Goal: Task Accomplishment & Management: Manage account settings

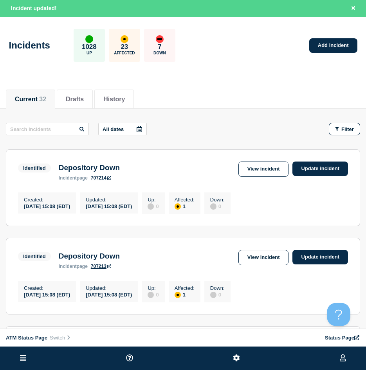
click at [20, 362] on button at bounding box center [23, 358] width 11 height 9
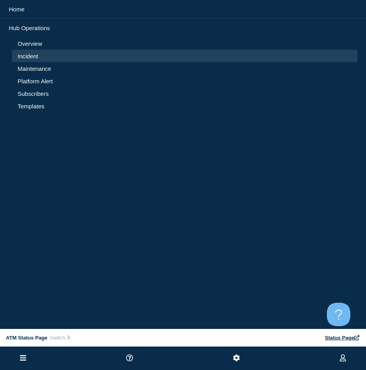
click at [28, 70] on link "Maintenance" at bounding box center [185, 68] width 334 height 7
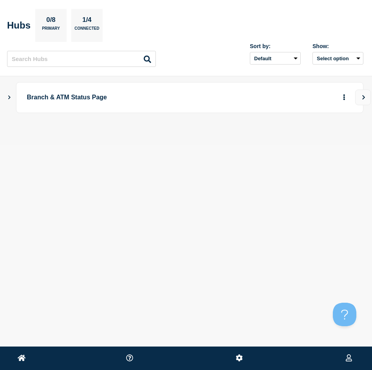
click at [11, 96] on icon "Show Connected Hubs" at bounding box center [9, 97] width 5 height 4
click at [328, 135] on icon "button" at bounding box center [331, 135] width 6 height 5
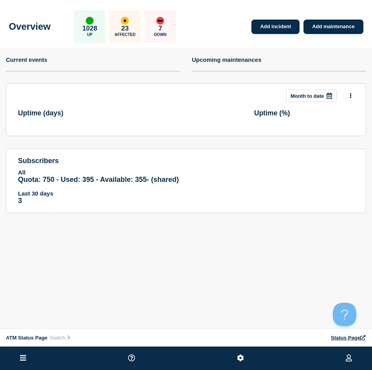
drag, startPoint x: 20, startPoint y: 349, endPoint x: 22, endPoint y: 355, distance: 6.1
click at [20, 350] on li at bounding box center [23, 358] width 11 height 23
click at [24, 356] on icon at bounding box center [23, 357] width 6 height 5
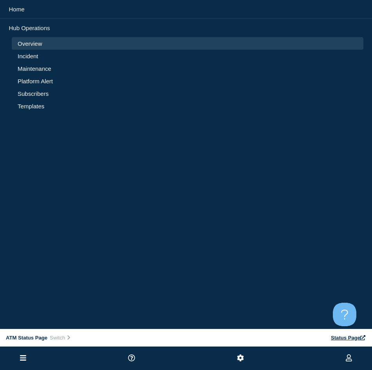
click at [24, 55] on link "Incident" at bounding box center [188, 56] width 340 height 7
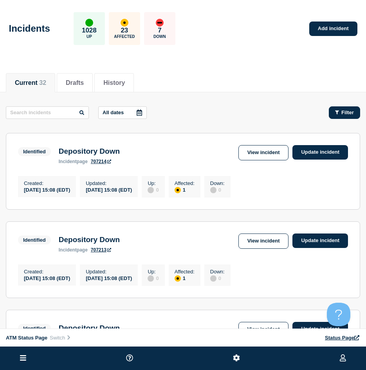
click at [356, 116] on button "Filter" at bounding box center [344, 112] width 31 height 13
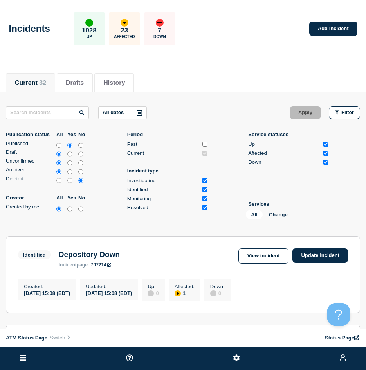
click at [279, 218] on div "All Change" at bounding box center [285, 216] width 78 height 12
click at [278, 214] on button "Change" at bounding box center [278, 215] width 19 height 6
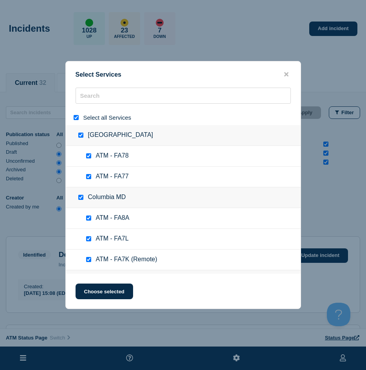
click at [74, 115] on div at bounding box center [77, 117] width 11 height 7
click at [76, 119] on input "select all" at bounding box center [76, 117] width 5 height 5
checkbox input "false"
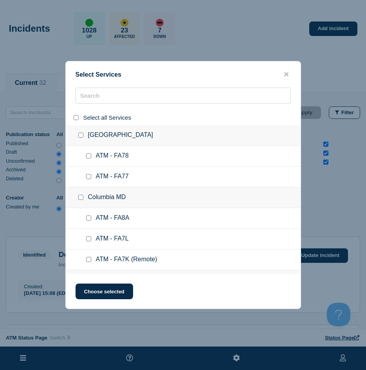
checkbox input "false"
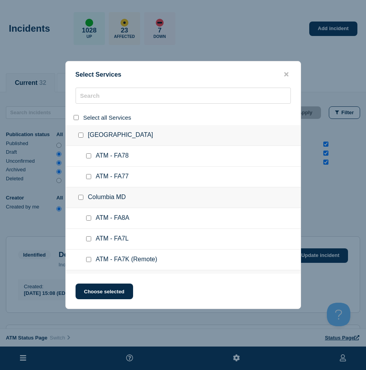
checkbox input "false"
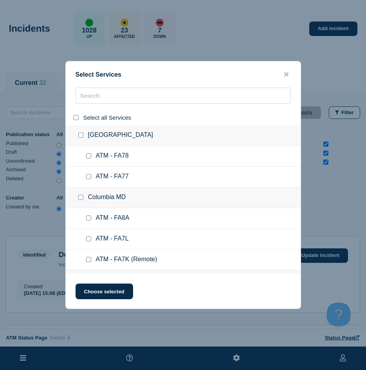
checkbox input "false"
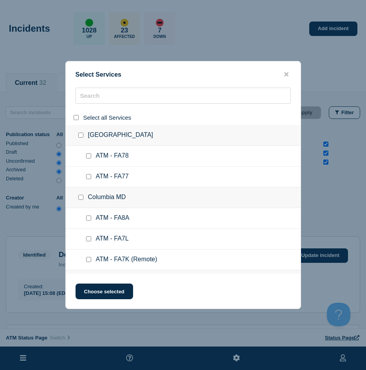
checkbox input "false"
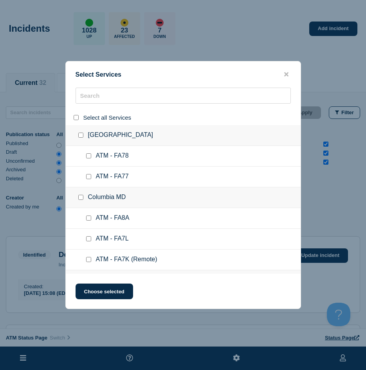
checkbox input "false"
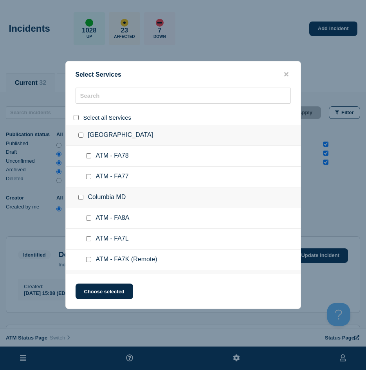
checkbox input "false"
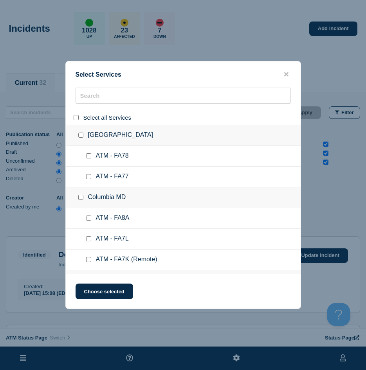
checkbox input "false"
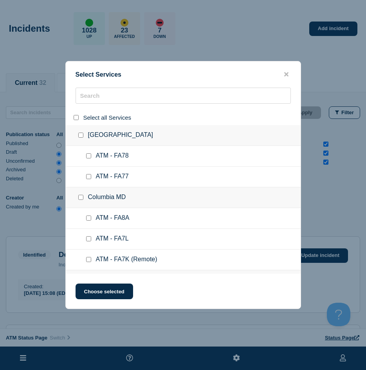
checkbox input "false"
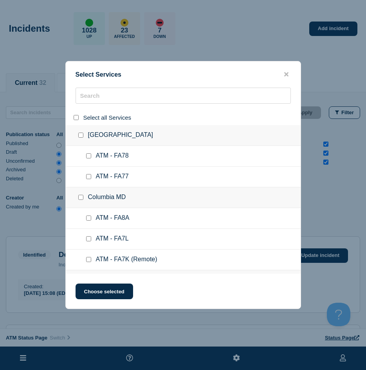
checkbox input "false"
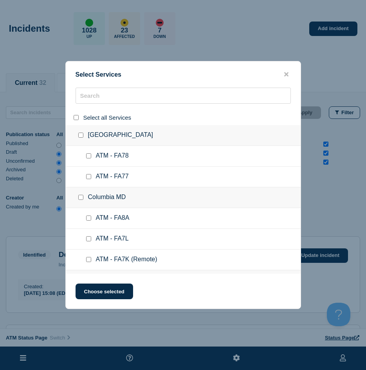
checkbox input "false"
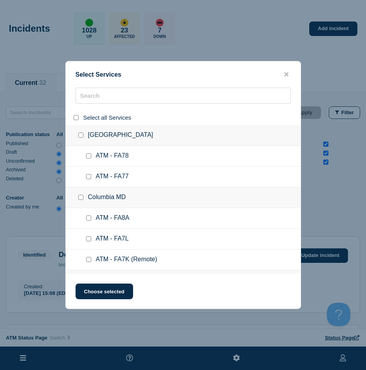
checkbox input "false"
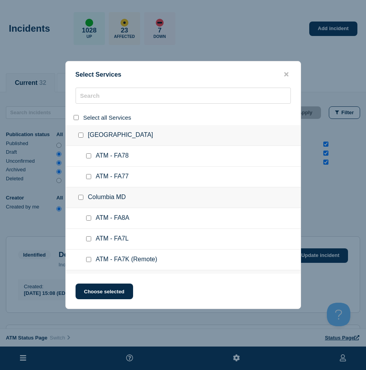
checkbox input "false"
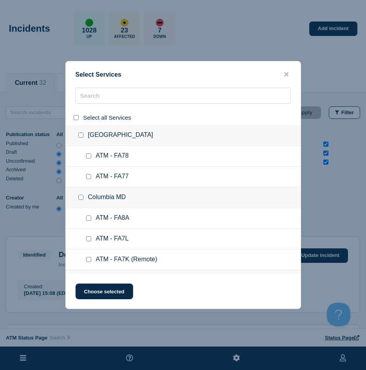
checkbox input "false"
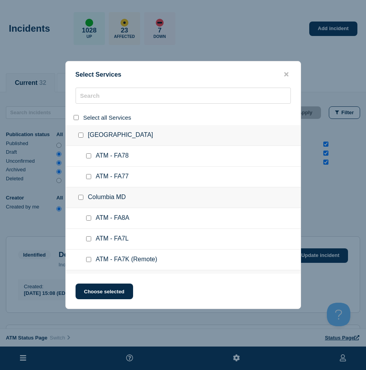
checkbox input "false"
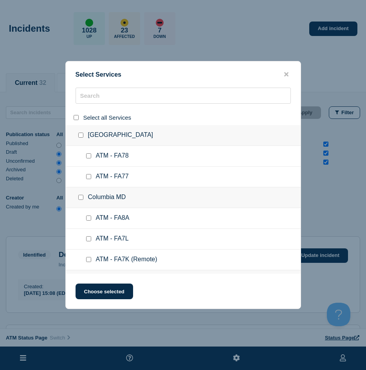
checkbox input "false"
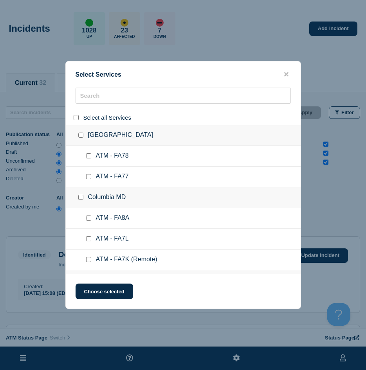
checkbox input "false"
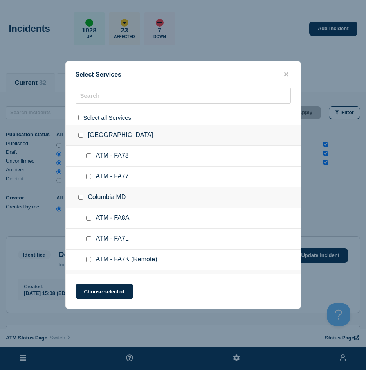
checkbox input "false"
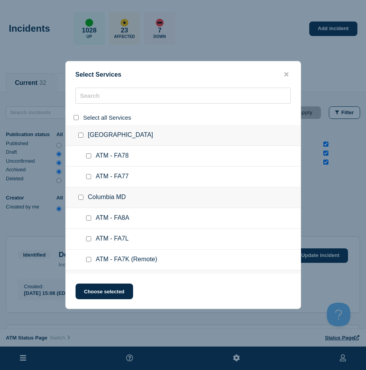
checkbox input "false"
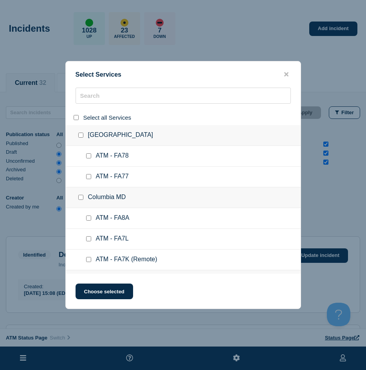
checkbox input "false"
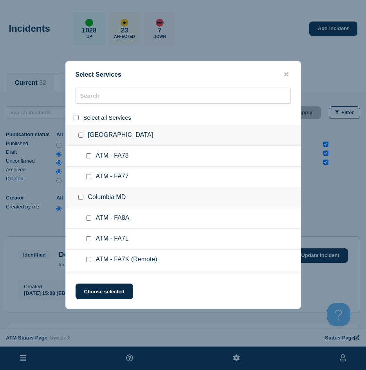
checkbox input "false"
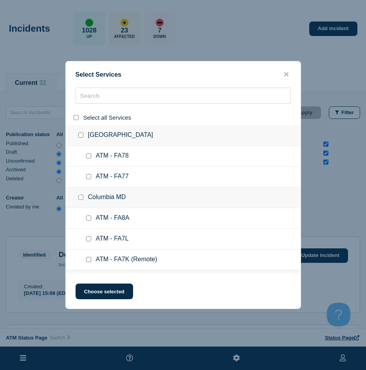
checkbox input "false"
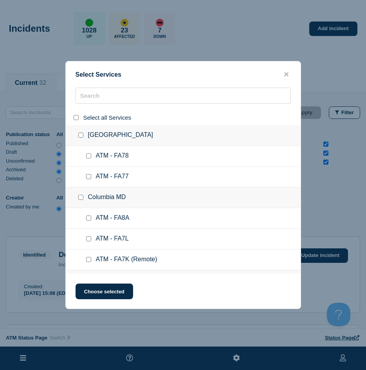
checkbox input "false"
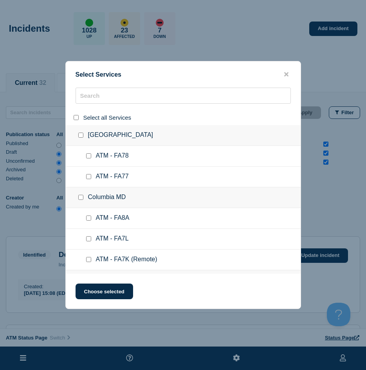
checkbox input "false"
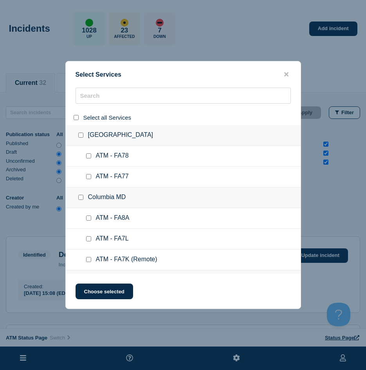
checkbox input "false"
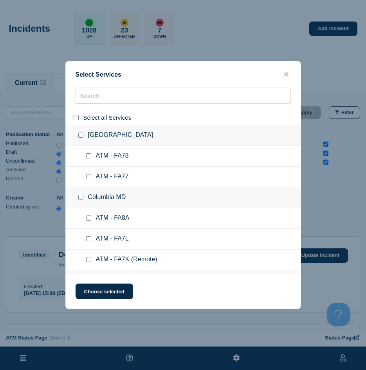
checkbox input "false"
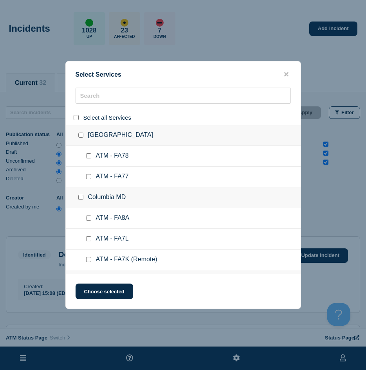
checkbox input "false"
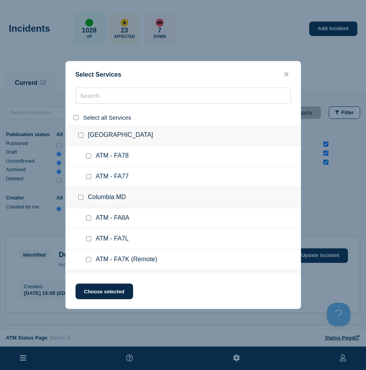
checkbox input "false"
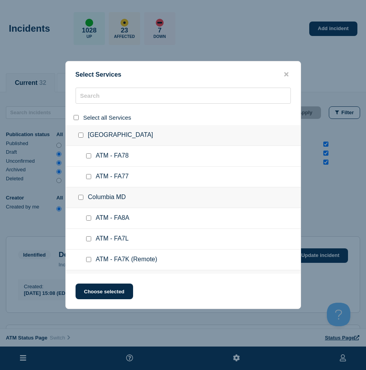
checkbox input "false"
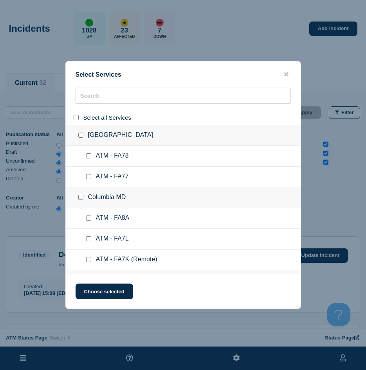
checkbox input "false"
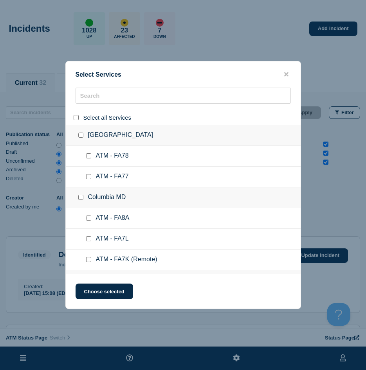
checkbox input "false"
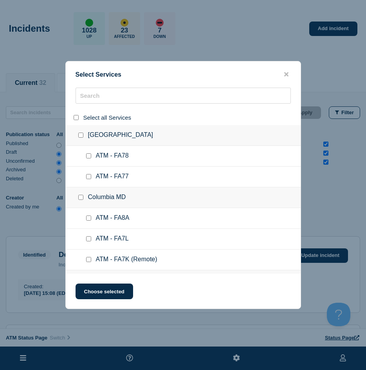
checkbox input "false"
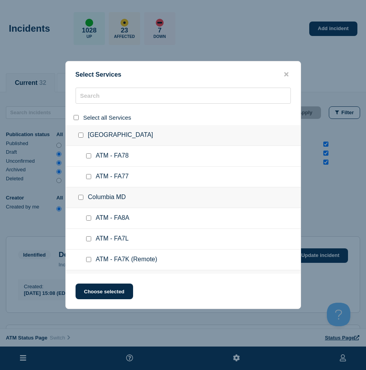
checkbox input "false"
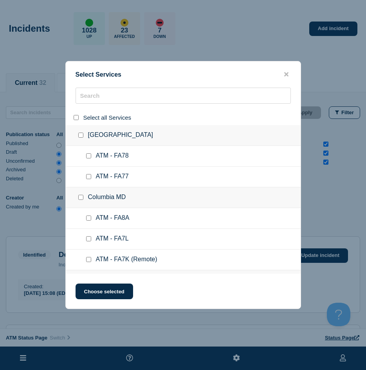
checkbox input "false"
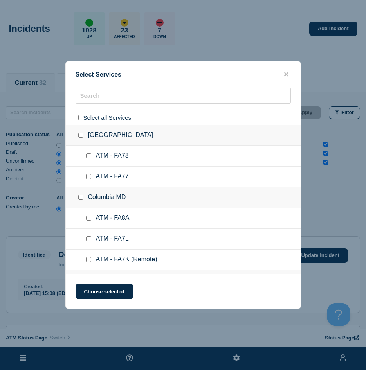
checkbox input "false"
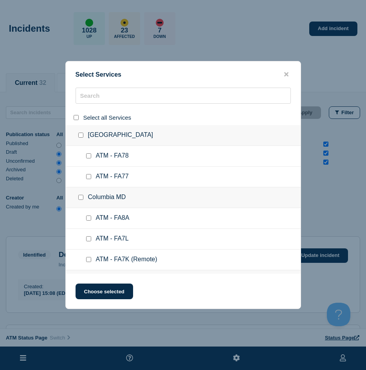
checkbox input "false"
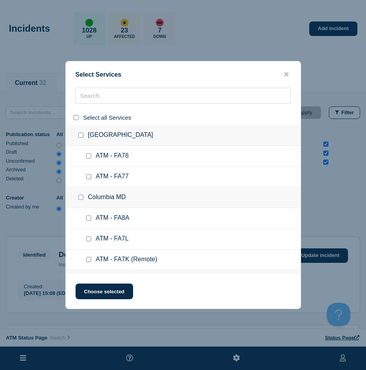
checkbox input "false"
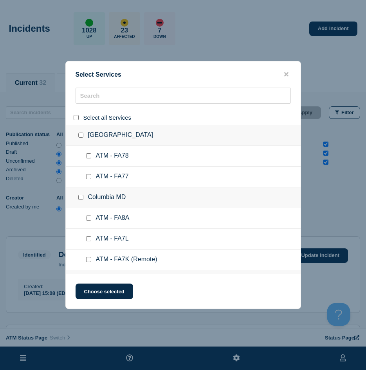
checkbox input "false"
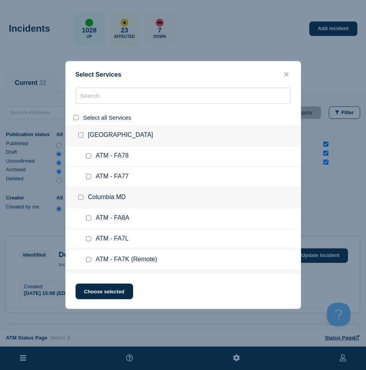
checkbox input "false"
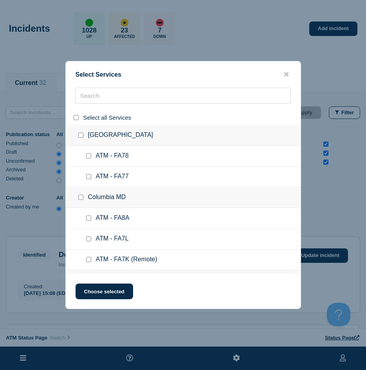
checkbox input "false"
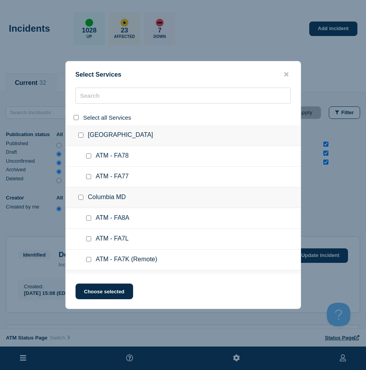
checkbox input "false"
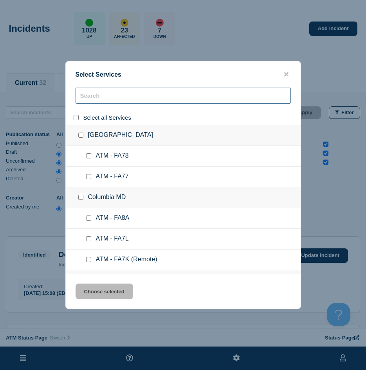
click at [108, 97] on input "search" at bounding box center [183, 96] width 215 height 16
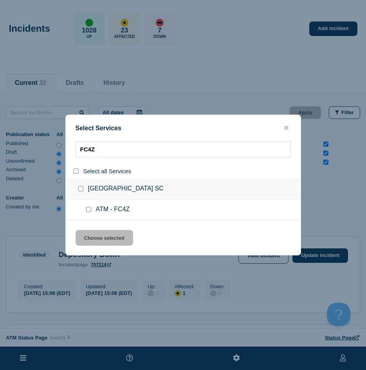
click at [89, 209] on input "service: ATM - FC4Z" at bounding box center [88, 209] width 5 height 5
click at [89, 233] on button "Choose selected" at bounding box center [105, 238] width 58 height 16
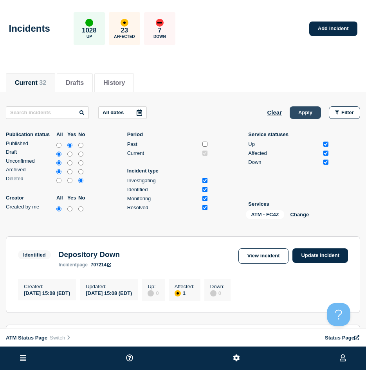
click at [299, 107] on button "Apply" at bounding box center [305, 112] width 31 height 13
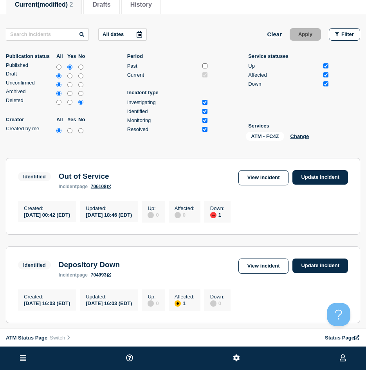
scroll to position [157, 0]
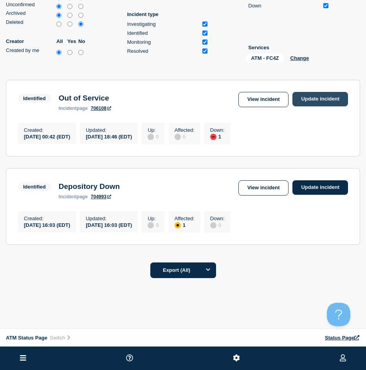
click at [311, 102] on link "Update incident" at bounding box center [320, 99] width 56 height 14
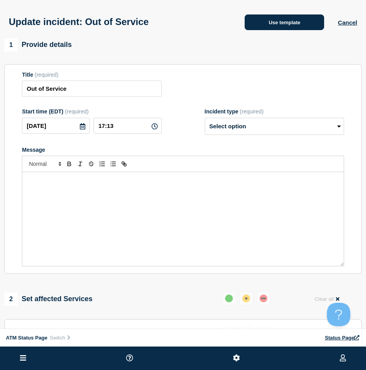
click at [271, 29] on button "Use template" at bounding box center [284, 22] width 79 height 16
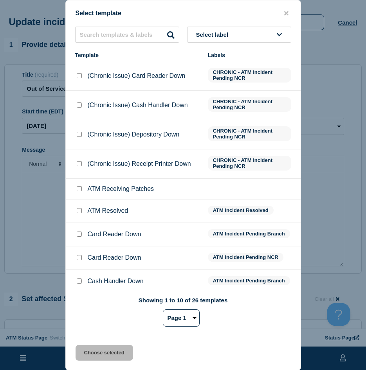
drag, startPoint x: 76, startPoint y: 209, endPoint x: 83, endPoint y: 220, distance: 12.9
click at [77, 210] on div at bounding box center [79, 211] width 8 height 8
click at [77, 211] on input "ATM Resolved checkbox" at bounding box center [79, 210] width 5 height 5
click at [95, 348] on button "Choose selected" at bounding box center [105, 353] width 58 height 16
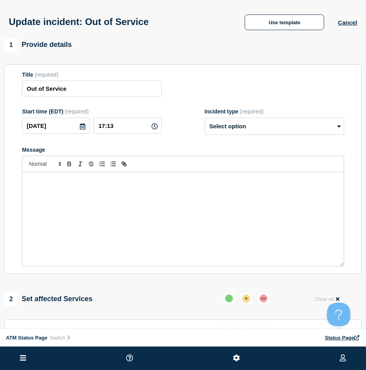
scroll to position [157, 0]
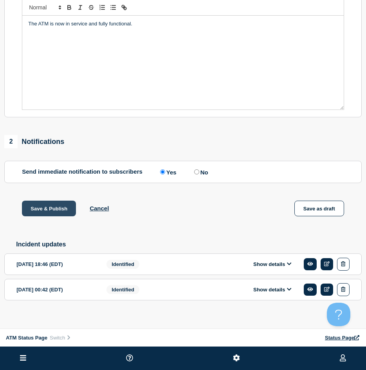
click at [45, 214] on button "Save & Publish" at bounding box center [49, 209] width 54 height 16
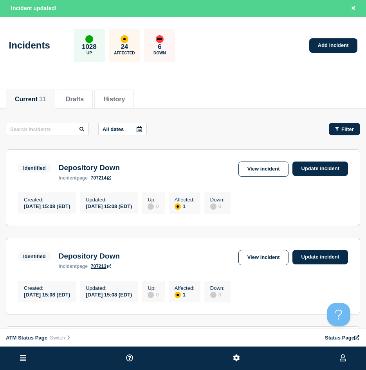
click at [336, 124] on button "Filter" at bounding box center [344, 129] width 31 height 13
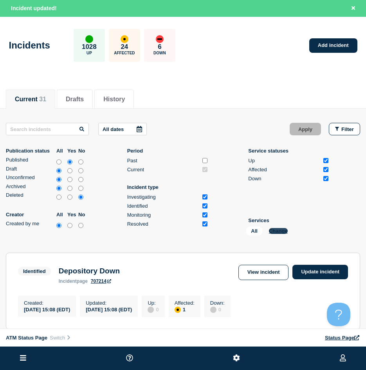
click at [282, 231] on button "Change" at bounding box center [278, 231] width 19 height 6
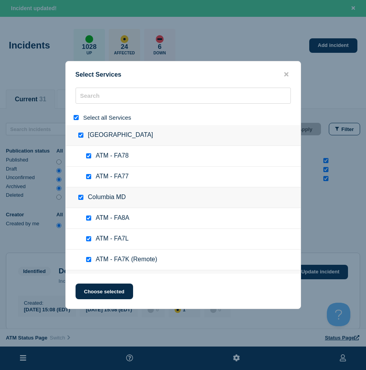
click at [77, 118] on input "select all" at bounding box center [76, 117] width 5 height 5
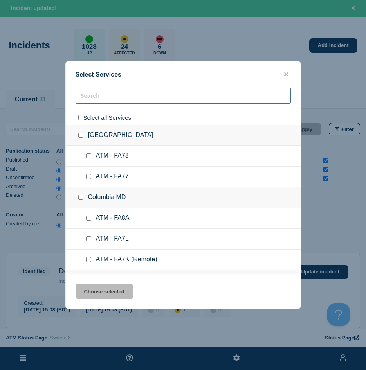
click at [85, 103] on input "search" at bounding box center [183, 96] width 215 height 16
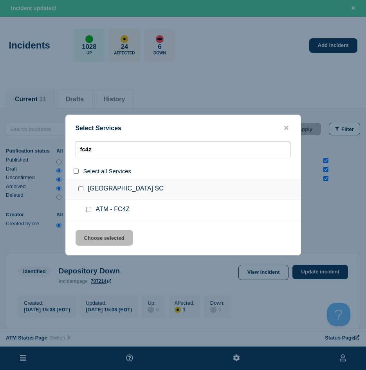
drag, startPoint x: 87, startPoint y: 209, endPoint x: 95, endPoint y: 222, distance: 15.5
click at [88, 209] on input "service: ATM - FC4Z" at bounding box center [88, 209] width 5 height 5
click at [96, 235] on button "Choose selected" at bounding box center [105, 238] width 58 height 16
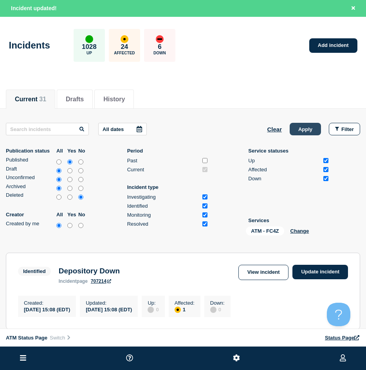
click at [308, 127] on button "Apply" at bounding box center [305, 129] width 31 height 13
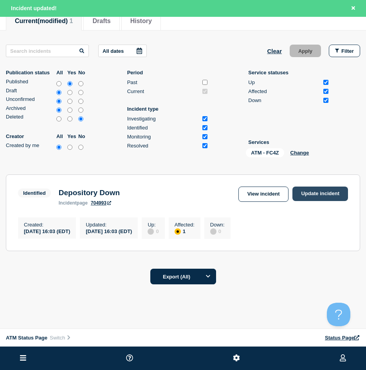
click at [324, 187] on section "Identified Depository Down incident page 704993 View incident Update incident C…" at bounding box center [183, 213] width 354 height 77
click at [325, 190] on link "Update incident" at bounding box center [320, 194] width 56 height 14
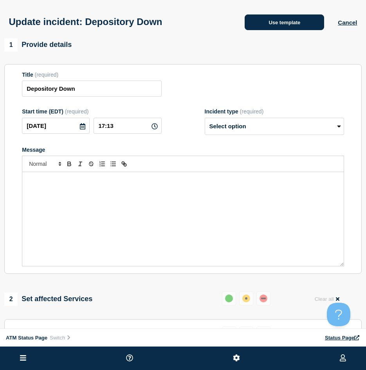
click at [289, 24] on button "Use template" at bounding box center [284, 22] width 79 height 16
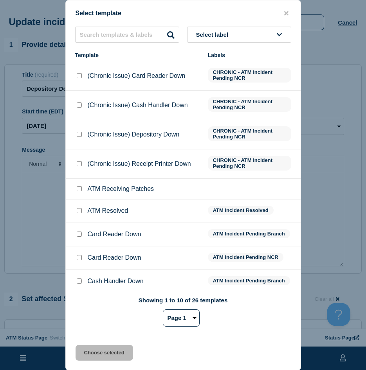
click at [80, 212] on input "ATM Resolved checkbox" at bounding box center [79, 210] width 5 height 5
click at [86, 356] on button "Choose selected" at bounding box center [105, 353] width 58 height 16
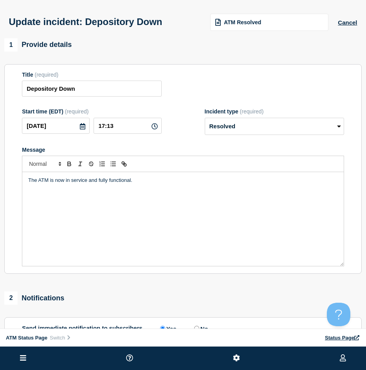
scroll to position [117, 0]
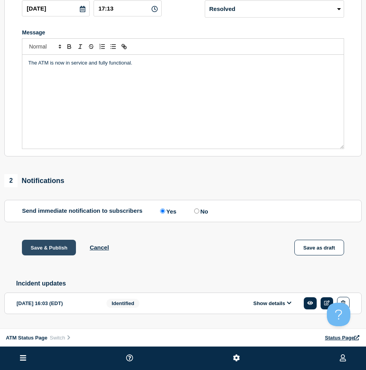
click at [60, 247] on button "Save & Publish" at bounding box center [49, 248] width 54 height 16
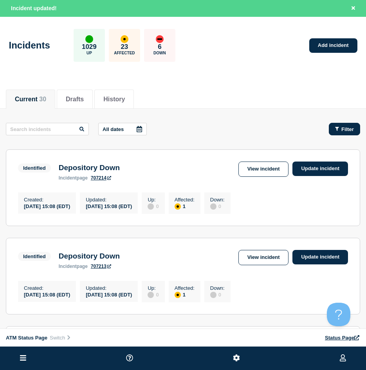
drag, startPoint x: 322, startPoint y: 130, endPoint x: 332, endPoint y: 131, distance: 9.9
click at [332, 131] on div "Filter" at bounding box center [340, 129] width 39 height 13
drag, startPoint x: 343, startPoint y: 128, endPoint x: 340, endPoint y: 133, distance: 5.9
click at [342, 130] on span "Filter" at bounding box center [347, 129] width 13 height 6
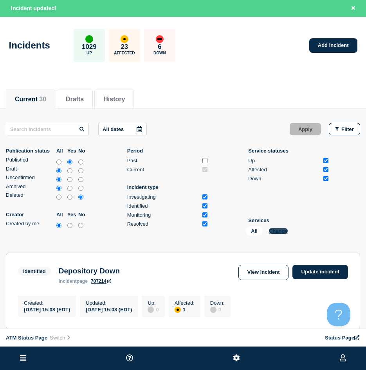
click at [276, 232] on button "Change" at bounding box center [278, 231] width 19 height 6
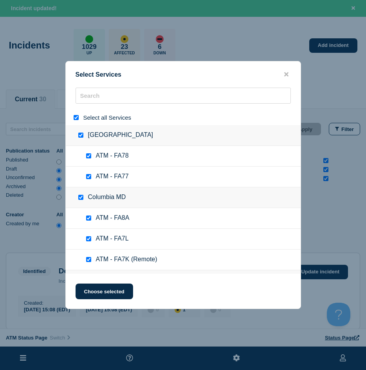
click at [77, 118] on input "select all" at bounding box center [76, 117] width 5 height 5
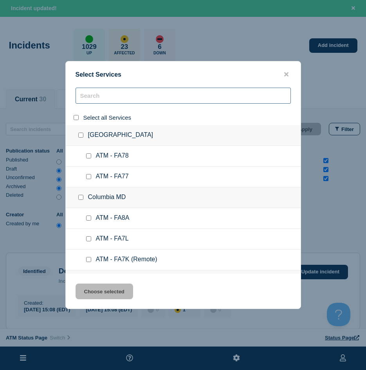
click at [108, 95] on input "search" at bounding box center [183, 96] width 215 height 16
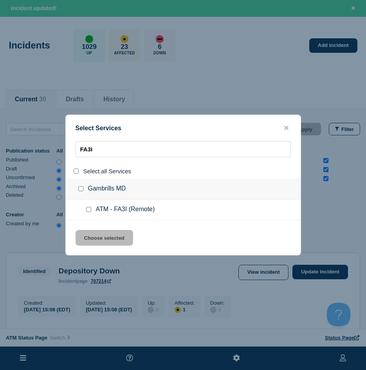
click at [88, 206] on ul "ATM - FA3I (Remote)" at bounding box center [183, 210] width 235 height 21
click at [89, 211] on input "service: ATM - FA3I (Remote)" at bounding box center [88, 209] width 5 height 5
drag, startPoint x: 94, startPoint y: 229, endPoint x: 90, endPoint y: 238, distance: 10.7
click at [94, 231] on div "Select Services FA3I Select all Services Gambrills MD ATM - FA3I (Remote) Choos…" at bounding box center [183, 185] width 236 height 141
click at [90, 236] on button "Choose selected" at bounding box center [105, 238] width 58 height 16
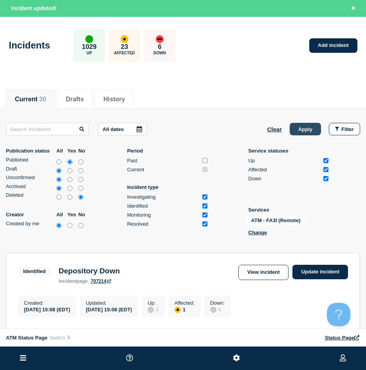
click at [302, 130] on button "Apply" at bounding box center [305, 129] width 31 height 13
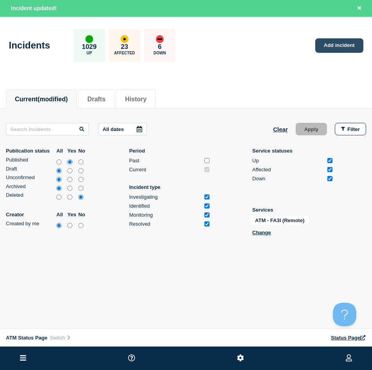
click at [342, 41] on link "Add incident" at bounding box center [339, 45] width 48 height 14
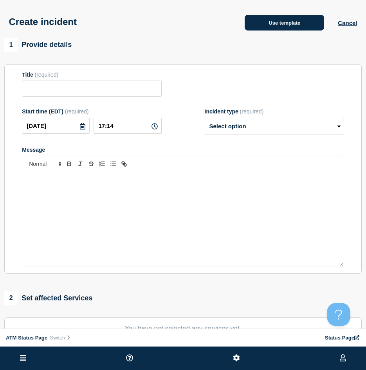
click at [294, 27] on button "Use template" at bounding box center [284, 23] width 79 height 16
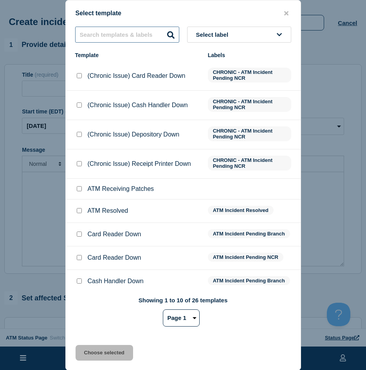
click at [98, 33] on input "text" at bounding box center [127, 35] width 104 height 16
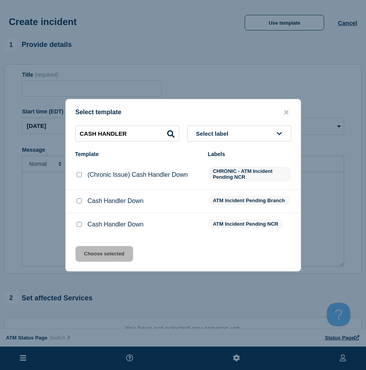
click at [79, 225] on input "Cash Handler Down checkbox" at bounding box center [79, 224] width 5 height 5
click at [89, 253] on button "Choose selected" at bounding box center [105, 254] width 58 height 16
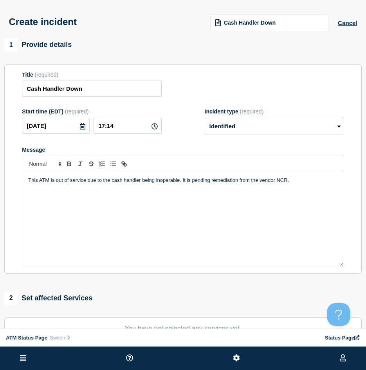
scroll to position [39, 0]
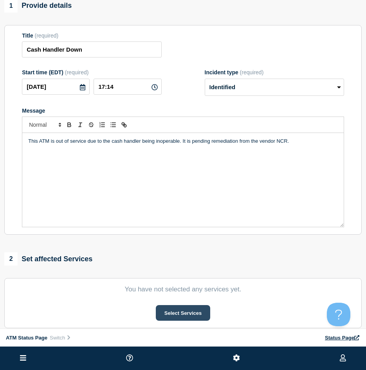
click at [188, 315] on button "Select Services" at bounding box center [183, 313] width 54 height 16
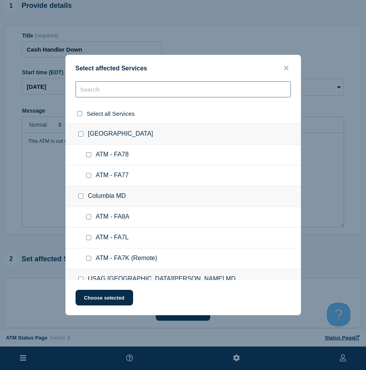
click at [93, 95] on input "text" at bounding box center [183, 89] width 215 height 16
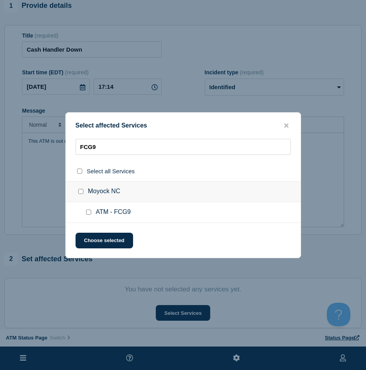
click at [88, 213] on input "ATM - FCG9 checkbox" at bounding box center [88, 212] width 5 height 5
click at [92, 240] on button "Choose selected" at bounding box center [105, 241] width 58 height 16
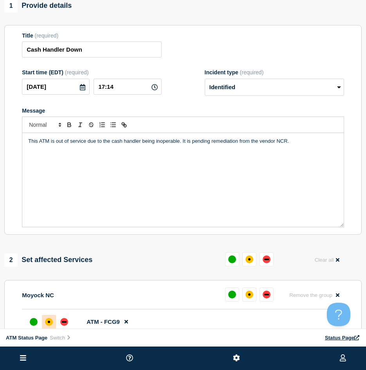
drag, startPoint x: 45, startPoint y: 327, endPoint x: 50, endPoint y: 323, distance: 6.2
click at [49, 325] on div at bounding box center [49, 322] width 14 height 14
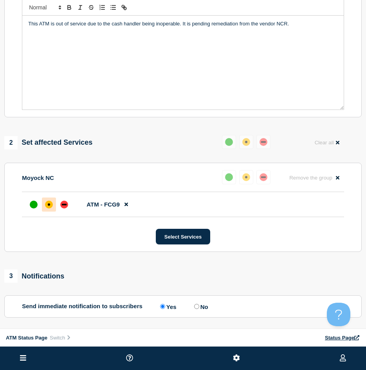
scroll to position [226, 0]
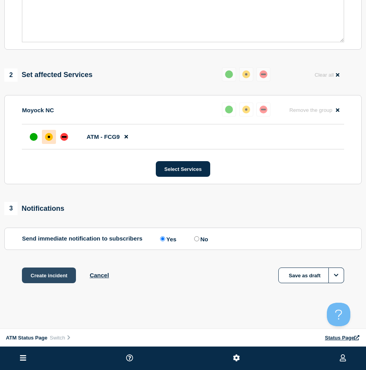
click at [56, 278] on button "Create incident" at bounding box center [49, 276] width 54 height 16
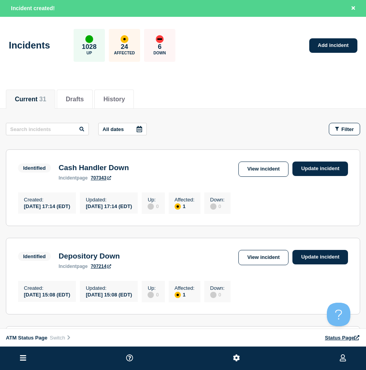
click at [324, 54] on div "Incidents 1028 Up 24 Affected 6 Down Add incident" at bounding box center [183, 43] width 366 height 48
click at [324, 47] on link "Add incident" at bounding box center [333, 45] width 48 height 14
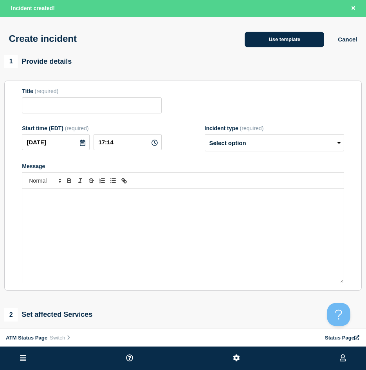
click at [315, 40] on button "Use template" at bounding box center [284, 40] width 79 height 16
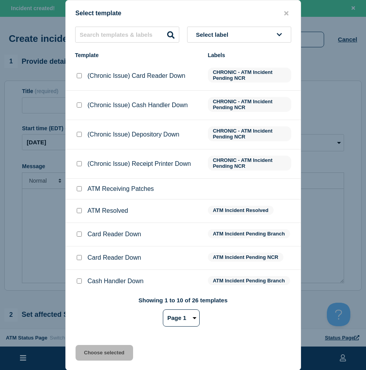
click at [128, 43] on div "Select label Template Labels (Chronic Issue) Card Reader Down CHRONIC - ATM Inc…" at bounding box center [183, 180] width 235 height 307
click at [127, 32] on input "text" at bounding box center [127, 35] width 104 height 16
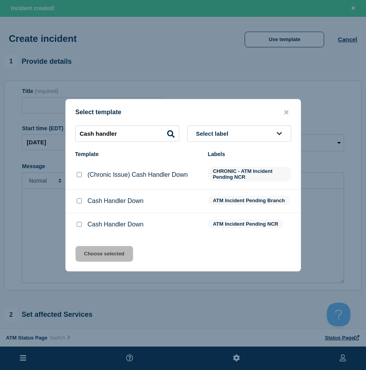
drag, startPoint x: 77, startPoint y: 202, endPoint x: 82, endPoint y: 223, distance: 22.1
click at [81, 211] on li "Cash Handler Down ATM Incident Pending Branch" at bounding box center [183, 201] width 235 height 23
click at [286, 109] on icon "close button" at bounding box center [286, 112] width 4 height 6
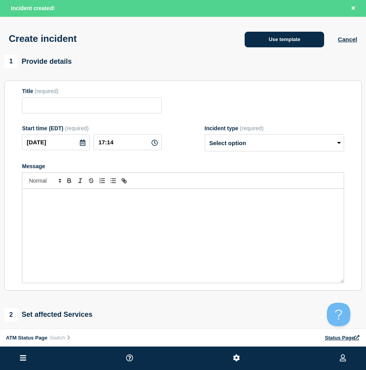
click at [267, 41] on button "Use template" at bounding box center [284, 40] width 79 height 16
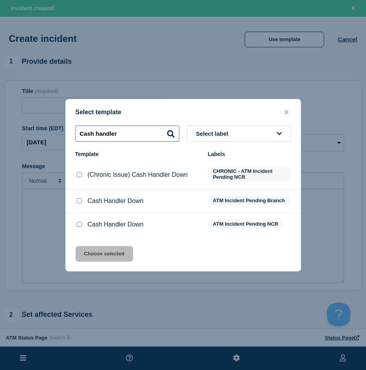
drag, startPoint x: 124, startPoint y: 126, endPoint x: 31, endPoint y: 129, distance: 92.8
click at [28, 127] on div "Select template Cash handler Select label Template Labels (Chronic Issue) Cash …" at bounding box center [183, 185] width 366 height 370
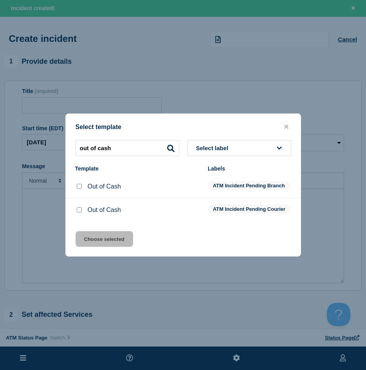
click at [79, 211] on input "Out of Cash checkbox" at bounding box center [79, 209] width 5 height 5
click at [93, 241] on button "Choose selected" at bounding box center [105, 239] width 58 height 16
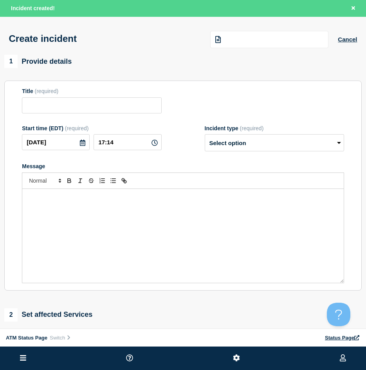
scroll to position [157, 0]
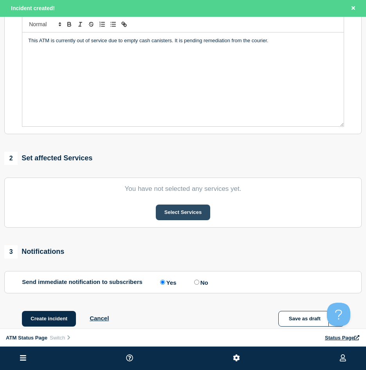
click at [171, 220] on button "Select Services" at bounding box center [183, 213] width 54 height 16
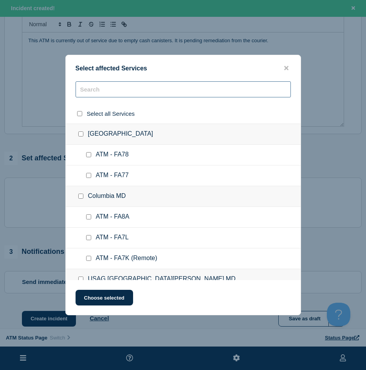
click at [92, 97] on input "text" at bounding box center [183, 89] width 215 height 16
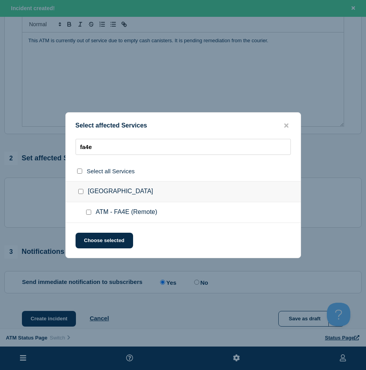
click at [90, 214] on input "ATM - FA4E (Remote) checkbox" at bounding box center [88, 212] width 5 height 5
click at [97, 234] on button "Choose selected" at bounding box center [105, 241] width 58 height 16
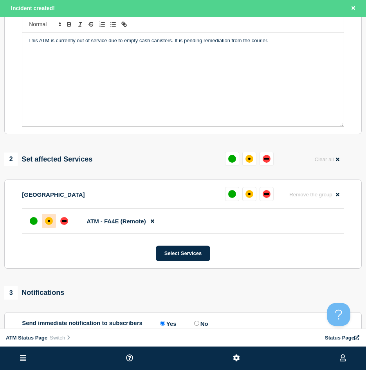
click at [47, 227] on div at bounding box center [49, 221] width 14 height 14
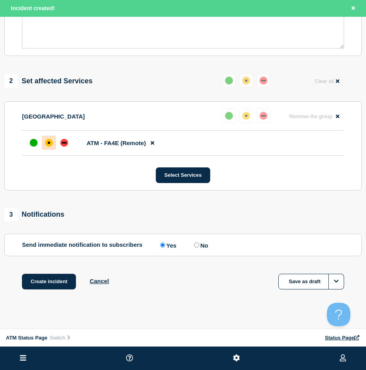
scroll to position [243, 0]
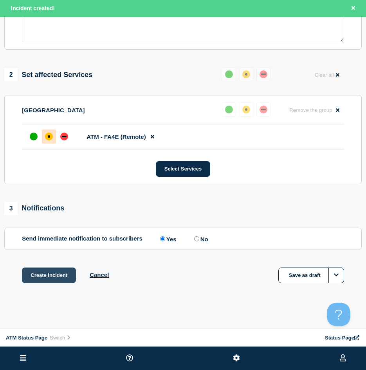
click at [61, 269] on button "Create incident" at bounding box center [49, 276] width 54 height 16
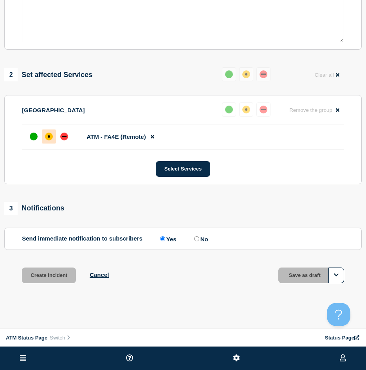
scroll to position [226, 0]
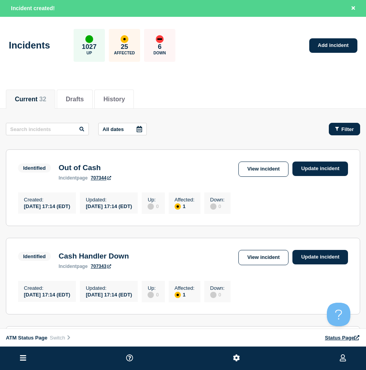
click at [339, 130] on icon "button" at bounding box center [337, 128] width 4 height 5
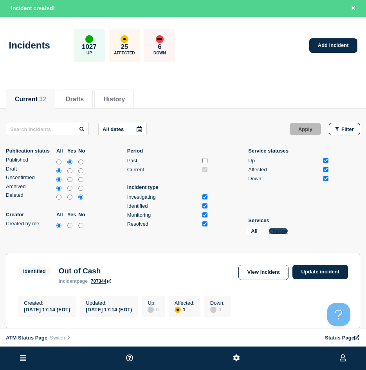
click at [274, 234] on button "Change" at bounding box center [278, 231] width 19 height 6
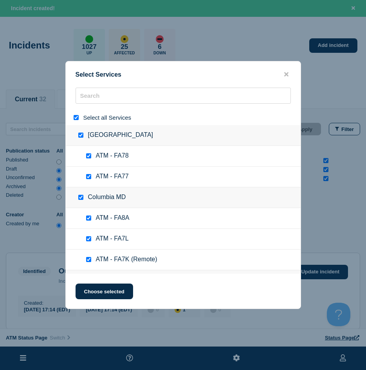
click at [76, 121] on div at bounding box center [77, 117] width 11 height 7
click at [74, 116] on input "select all" at bounding box center [76, 117] width 5 height 5
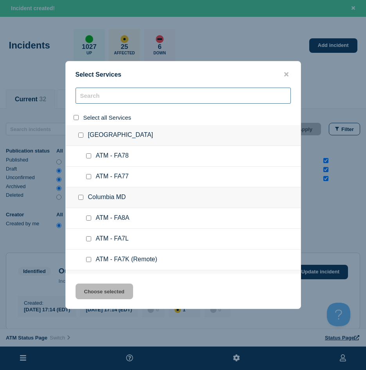
click at [112, 97] on input "search" at bounding box center [183, 96] width 215 height 16
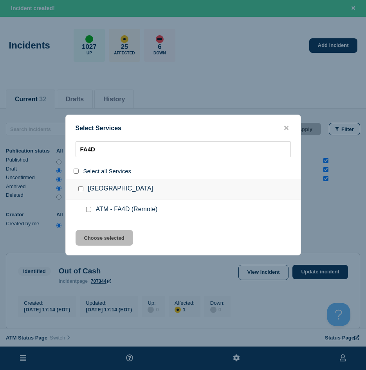
click at [85, 209] on div at bounding box center [90, 210] width 11 height 8
click at [88, 210] on input "service: ATM - FA4D (Remote)" at bounding box center [88, 209] width 5 height 5
click at [94, 229] on div "Select Services FA4D Select all Services [GEOGRAPHIC_DATA] [GEOGRAPHIC_DATA] AT…" at bounding box center [183, 185] width 236 height 141
click at [92, 245] on button "Choose selected" at bounding box center [105, 238] width 58 height 16
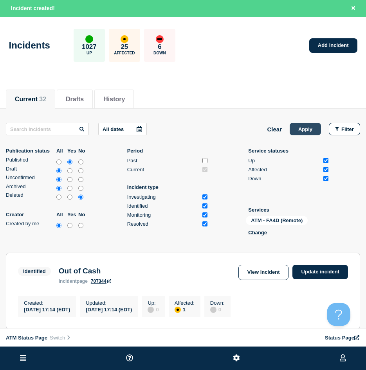
click at [297, 131] on button "Apply" at bounding box center [305, 129] width 31 height 13
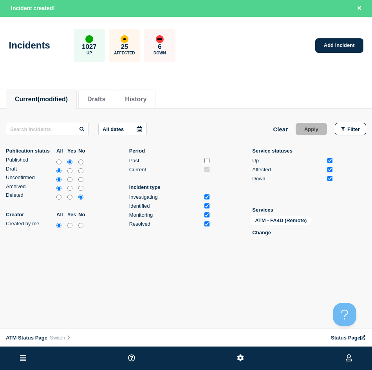
click at [338, 53] on div "Incidents 1027 Up 25 Affected 6 Down Add incident" at bounding box center [186, 43] width 372 height 48
click at [340, 50] on link "Add incident" at bounding box center [339, 45] width 48 height 14
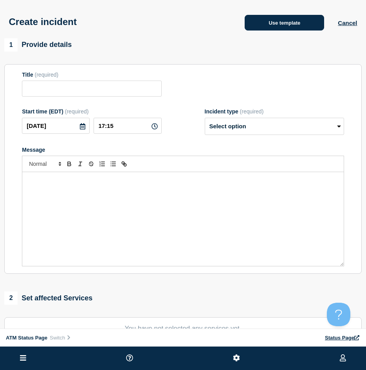
click at [269, 18] on button "Use template" at bounding box center [284, 23] width 79 height 16
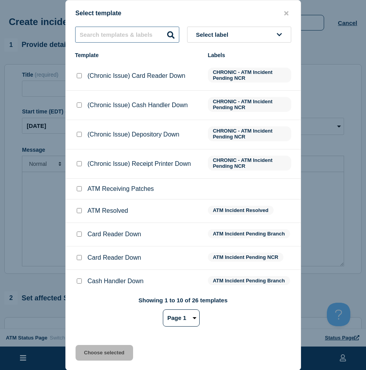
click at [154, 34] on input "text" at bounding box center [127, 35] width 104 height 16
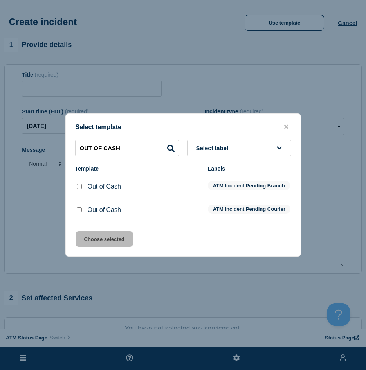
drag, startPoint x: 79, startPoint y: 208, endPoint x: 85, endPoint y: 211, distance: 6.5
click at [80, 209] on div at bounding box center [79, 210] width 8 height 8
click at [79, 212] on input "Out of Cash checkbox" at bounding box center [79, 209] width 5 height 5
click at [90, 245] on button "Choose selected" at bounding box center [105, 239] width 58 height 16
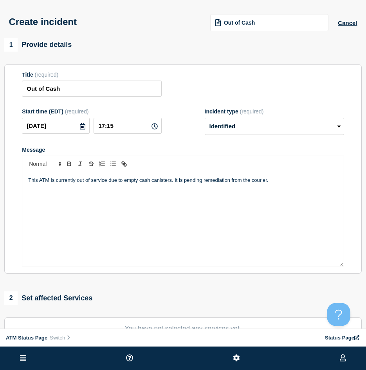
scroll to position [78, 0]
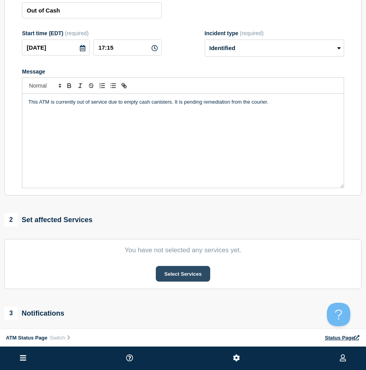
click at [166, 273] on button "Select Services" at bounding box center [183, 274] width 54 height 16
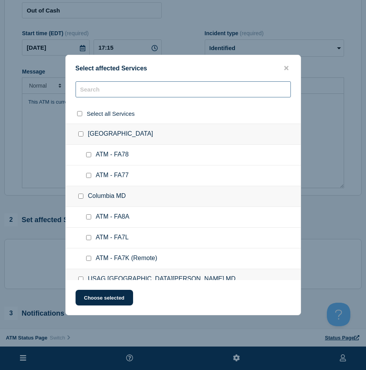
click at [97, 95] on input "text" at bounding box center [183, 89] width 215 height 16
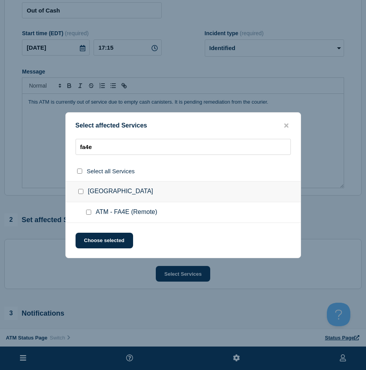
drag, startPoint x: 88, startPoint y: 212, endPoint x: 92, endPoint y: 229, distance: 17.7
click at [88, 212] on input "ATM - FA4E (Remote) checkbox" at bounding box center [88, 212] width 5 height 5
click at [93, 234] on button "Choose selected" at bounding box center [105, 241] width 58 height 16
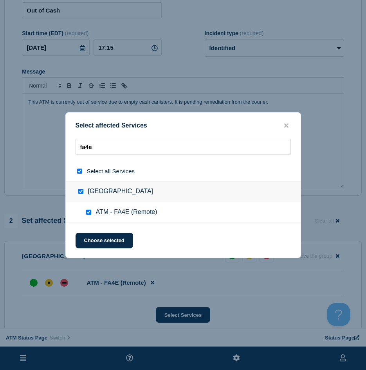
click at [90, 238] on button "Choose selected" at bounding box center [105, 241] width 58 height 16
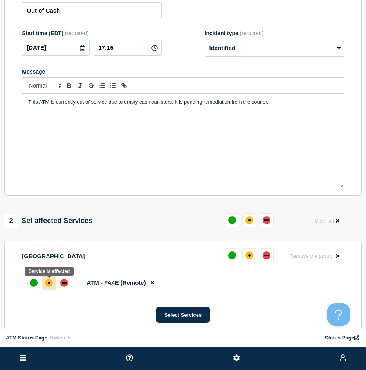
click at [49, 281] on div "affected" at bounding box center [49, 283] width 8 height 8
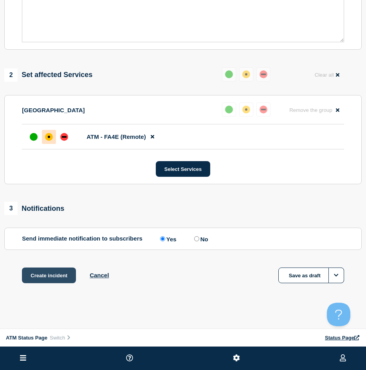
click at [45, 278] on button "Create incident" at bounding box center [49, 276] width 54 height 16
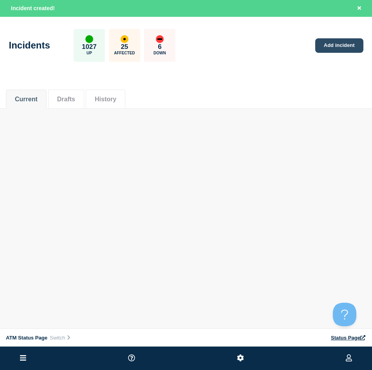
click at [346, 50] on link "Add incident" at bounding box center [339, 45] width 48 height 14
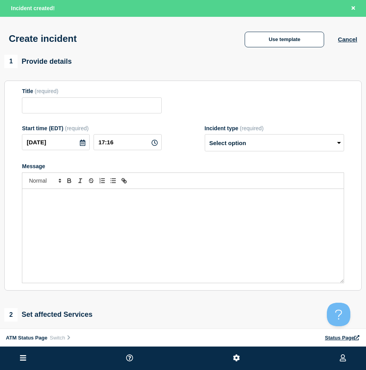
click at [287, 25] on div "Create incident Use template Cancel" at bounding box center [183, 36] width 366 height 38
click at [277, 40] on button "Use template" at bounding box center [284, 40] width 79 height 16
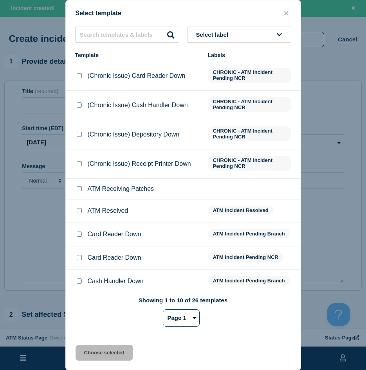
click at [140, 45] on div "Select label Template Labels (Chronic Issue) Card Reader Down CHRONIC - ATM Inc…" at bounding box center [183, 180] width 235 height 307
click at [140, 42] on input "text" at bounding box center [127, 35] width 104 height 16
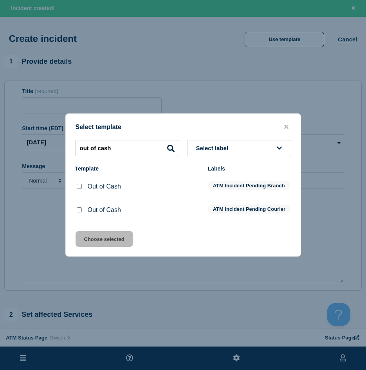
click at [79, 210] on input "Out of Cash checkbox" at bounding box center [79, 209] width 5 height 5
click at [86, 233] on div "Select template out of cash Select label Template Labels Out of Cash ATM Incide…" at bounding box center [183, 184] width 236 height 143
drag, startPoint x: 86, startPoint y: 252, endPoint x: 92, endPoint y: 250, distance: 6.5
click at [86, 252] on div "Select template out of cash Select label Template Labels Out of Cash ATM Incide…" at bounding box center [183, 184] width 236 height 143
click at [101, 247] on button "Choose selected" at bounding box center [105, 239] width 58 height 16
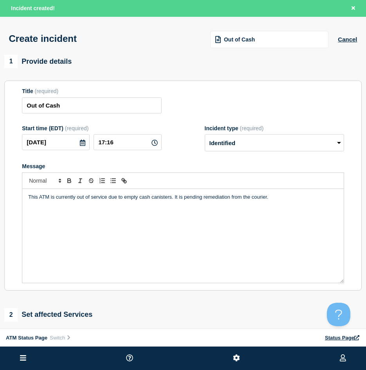
scroll to position [78, 0]
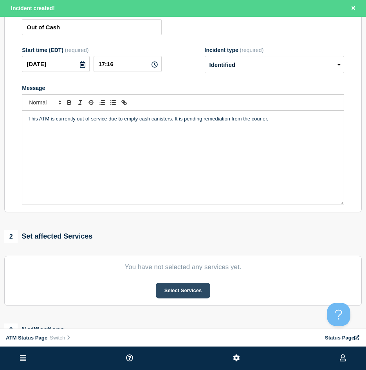
click at [194, 290] on button "Select Services" at bounding box center [183, 291] width 54 height 16
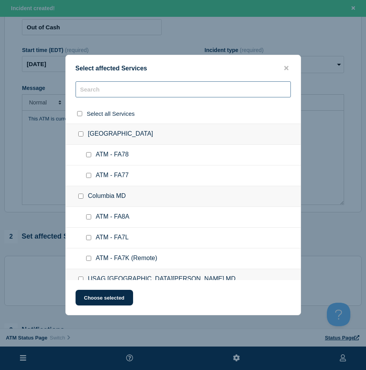
click at [95, 95] on input "text" at bounding box center [183, 89] width 215 height 16
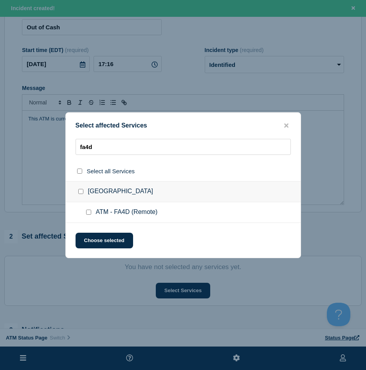
click at [88, 211] on input "ATM - FA4D (Remote) checkbox" at bounding box center [88, 212] width 5 height 5
click at [87, 238] on button "Choose selected" at bounding box center [105, 241] width 58 height 16
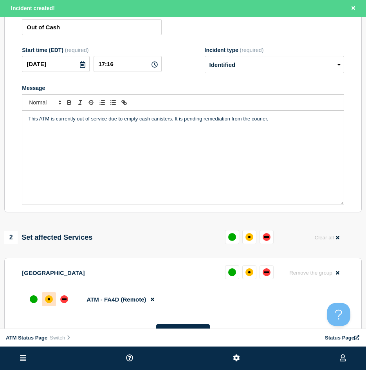
click at [46, 301] on div "affected" at bounding box center [49, 299] width 8 height 8
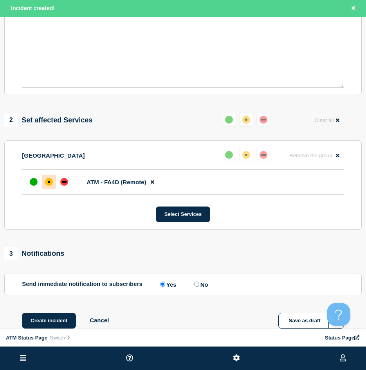
click at [50, 313] on div "1 Provide details Title (required) Out of Cash Start time (EDT) (required) [DAT…" at bounding box center [183, 103] width 366 height 489
click at [54, 315] on button "Create incident" at bounding box center [49, 321] width 54 height 16
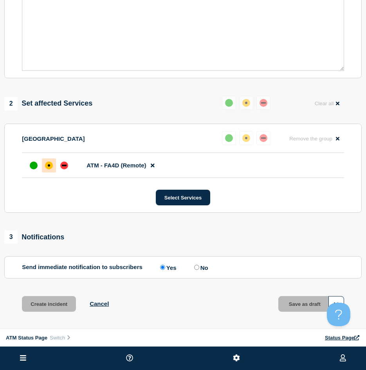
scroll to position [179, 0]
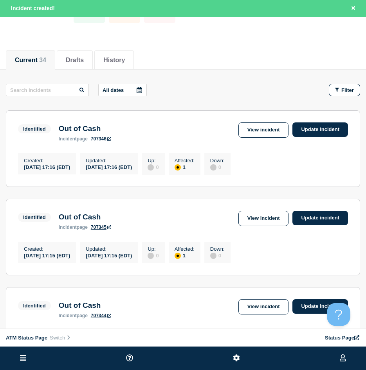
scroll to position [78, 0]
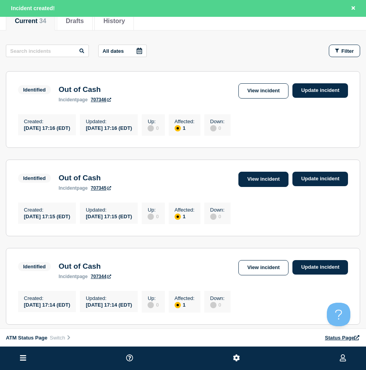
click at [245, 182] on link "View incident" at bounding box center [263, 179] width 50 height 15
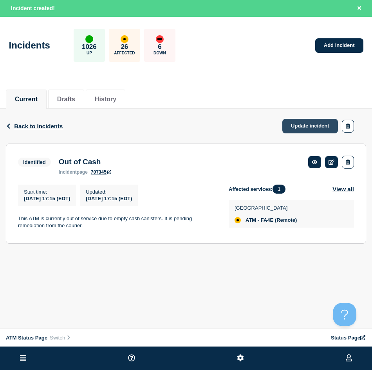
click at [319, 121] on link "Update incident" at bounding box center [310, 126] width 56 height 14
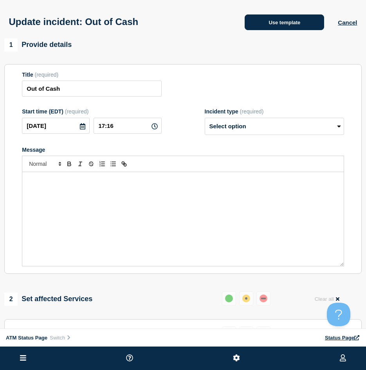
click at [284, 32] on div "Update incident: Out of Cash Use template Cancel" at bounding box center [183, 19] width 366 height 38
click at [285, 24] on button "Use template" at bounding box center [284, 22] width 79 height 16
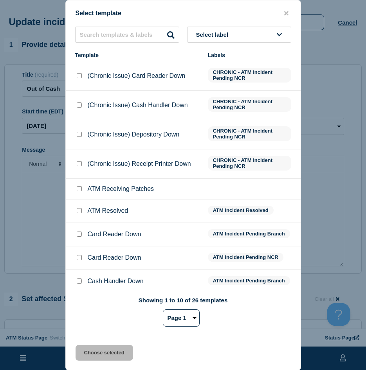
click at [82, 209] on div at bounding box center [79, 211] width 8 height 8
click at [77, 211] on input "ATM Resolved checkbox" at bounding box center [79, 210] width 5 height 5
click at [84, 345] on div "Select template Select label Template Labels (Chronic Issue) Card Reader Down C…" at bounding box center [183, 185] width 236 height 371
click at [83, 346] on div "Select template Select label Template Labels (Chronic Issue) Card Reader Down C…" at bounding box center [183, 185] width 236 height 371
click at [83, 353] on button "Choose selected" at bounding box center [105, 353] width 58 height 16
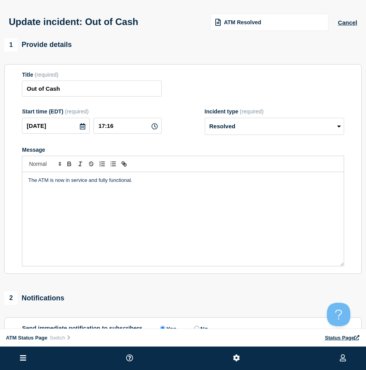
scroll to position [78, 0]
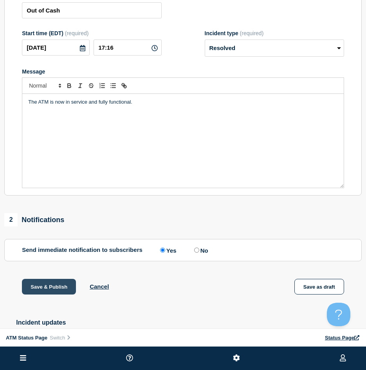
click at [52, 294] on button "Save & Publish" at bounding box center [49, 287] width 54 height 16
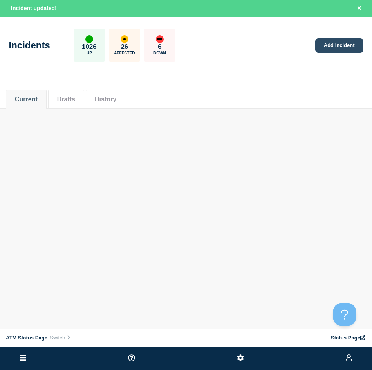
click at [351, 46] on link "Add incident" at bounding box center [339, 45] width 48 height 14
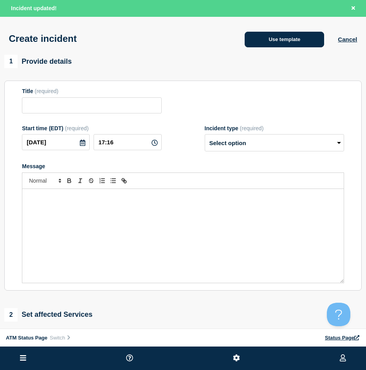
click at [246, 37] on button "Use template" at bounding box center [284, 40] width 79 height 16
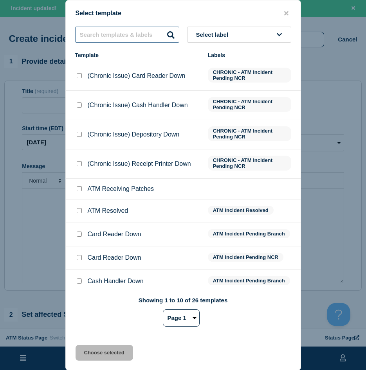
click at [157, 36] on input "text" at bounding box center [127, 35] width 104 height 16
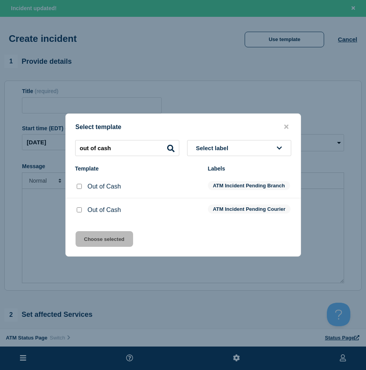
click at [80, 184] on input "Out of Cash checkbox" at bounding box center [79, 186] width 5 height 5
click at [117, 245] on button "Choose selected" at bounding box center [105, 239] width 58 height 16
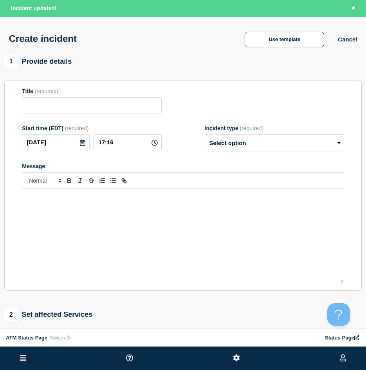
scroll to position [78, 0]
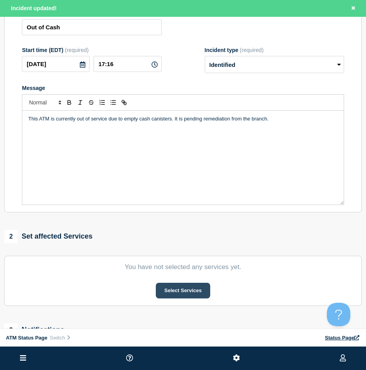
click at [181, 292] on button "Select Services" at bounding box center [183, 291] width 54 height 16
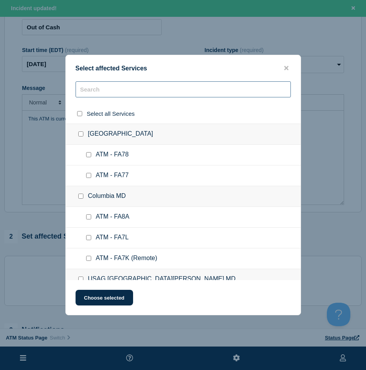
click at [100, 91] on input "text" at bounding box center [183, 89] width 215 height 16
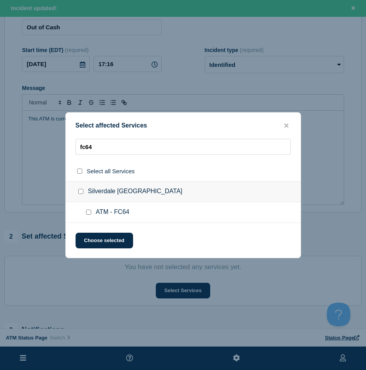
click at [88, 211] on input "ATM - FC64 checkbox" at bounding box center [88, 212] width 5 height 5
click at [97, 234] on button "Choose selected" at bounding box center [105, 241] width 58 height 16
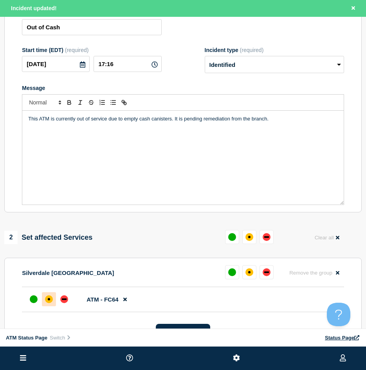
click at [54, 295] on div at bounding box center [49, 299] width 14 height 14
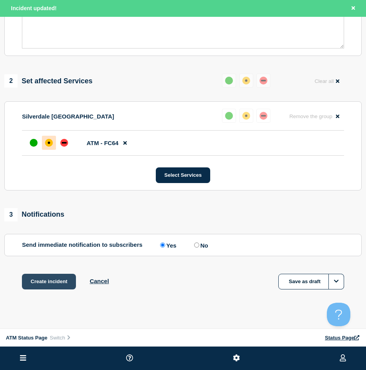
click at [56, 286] on button "Create incident" at bounding box center [49, 282] width 54 height 16
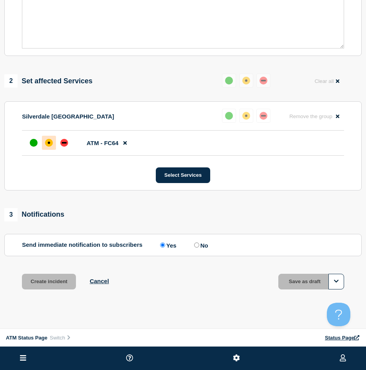
scroll to position [218, 0]
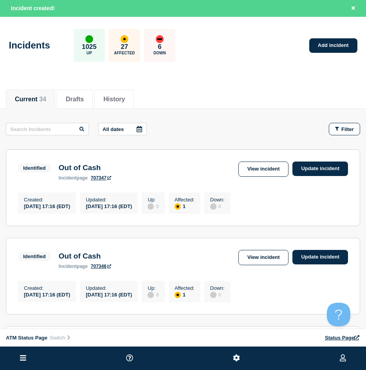
click at [22, 352] on li at bounding box center [23, 358] width 11 height 23
click at [26, 360] on ul at bounding box center [183, 358] width 366 height 23
click at [26, 360] on icon at bounding box center [23, 358] width 6 height 7
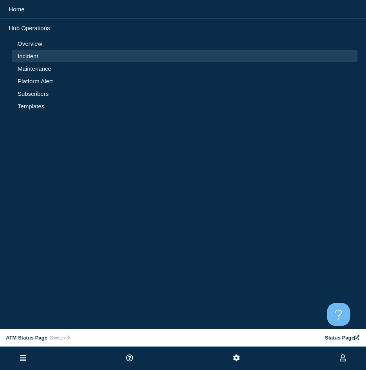
click at [46, 69] on link "Maintenance" at bounding box center [185, 68] width 334 height 7
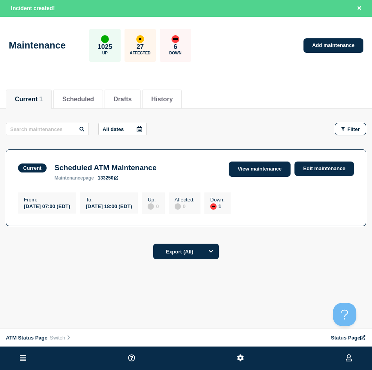
click at [247, 170] on link "View maintenance" at bounding box center [260, 169] width 62 height 15
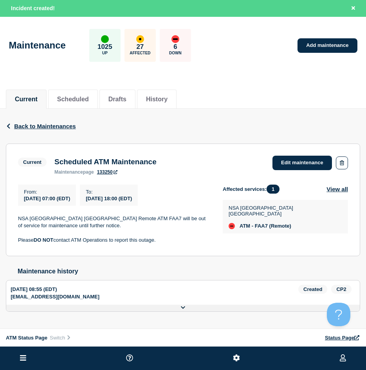
click at [329, 38] on div "Maintenance 1025 Up 27 Affected 6 Down Add maintenance" at bounding box center [183, 43] width 366 height 48
click at [325, 44] on link "Add maintenance" at bounding box center [326, 45] width 59 height 14
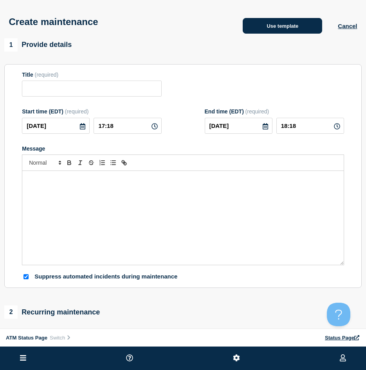
click at [288, 30] on button "Use template" at bounding box center [282, 26] width 79 height 16
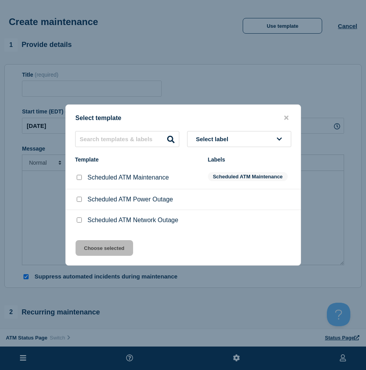
click at [80, 201] on input "Scheduled ATM Power Outage checkbox" at bounding box center [79, 199] width 5 height 5
click at [91, 255] on button "Choose selected" at bounding box center [105, 248] width 58 height 16
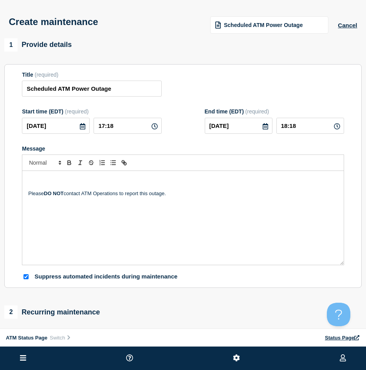
scroll to position [39, 0]
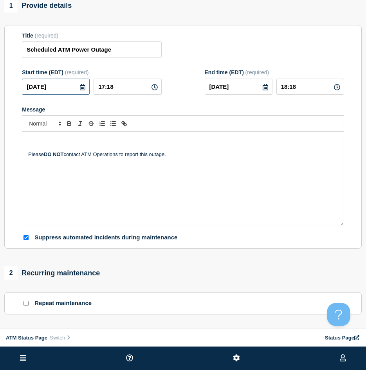
click at [88, 91] on input "[DATE]" at bounding box center [56, 87] width 68 height 16
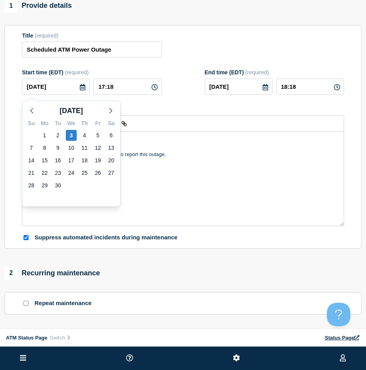
click at [85, 90] on icon at bounding box center [82, 87] width 5 height 6
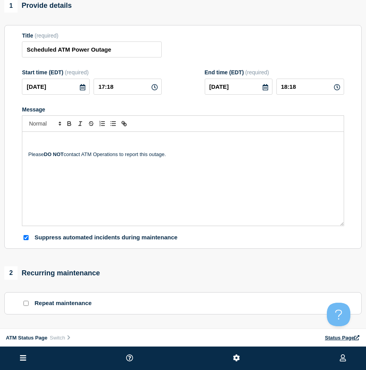
click at [81, 88] on icon at bounding box center [82, 87] width 6 height 6
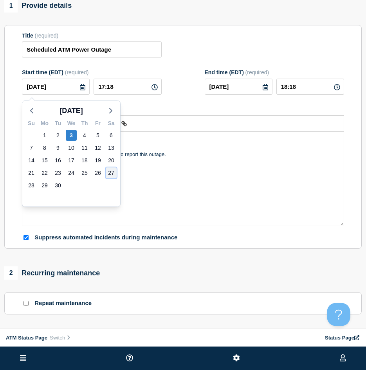
click at [111, 170] on div "27" at bounding box center [111, 173] width 11 height 11
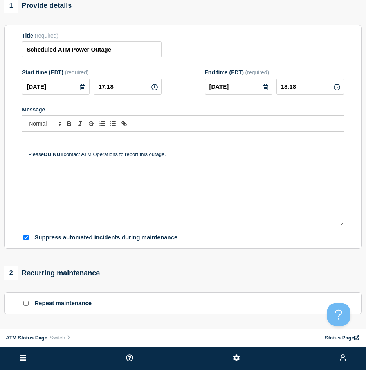
click at [153, 86] on icon at bounding box center [154, 87] width 6 height 6
click at [122, 91] on input "17:18" at bounding box center [128, 87] width 68 height 16
click at [269, 90] on input "[DATE]" at bounding box center [239, 87] width 68 height 16
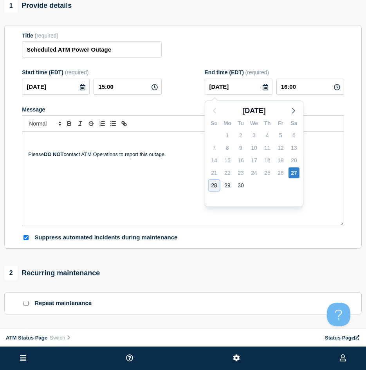
click at [216, 185] on div "28" at bounding box center [214, 185] width 11 height 11
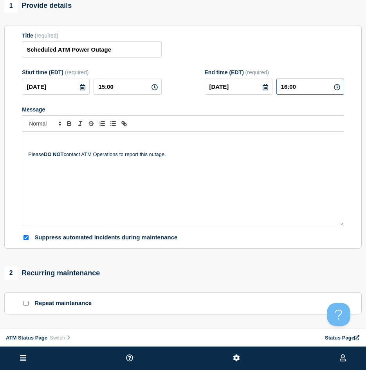
drag, startPoint x: 287, startPoint y: 87, endPoint x: 288, endPoint y: 96, distance: 9.0
click at [287, 88] on input "16:00" at bounding box center [310, 87] width 68 height 16
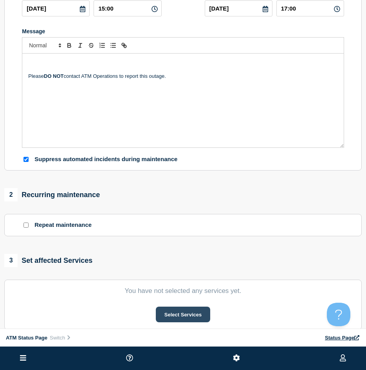
click at [167, 319] on button "Select Services" at bounding box center [183, 315] width 54 height 16
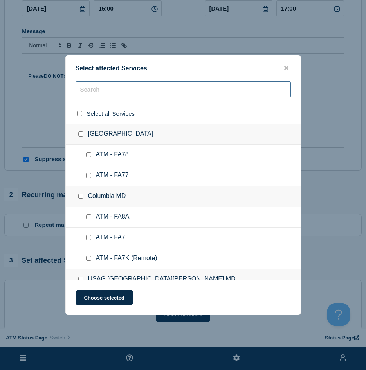
click at [100, 95] on input "text" at bounding box center [183, 89] width 215 height 16
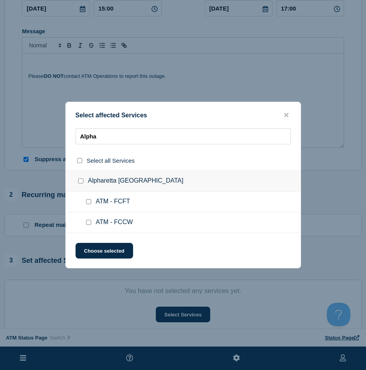
click at [78, 181] on input "Alpharetta GA checkbox" at bounding box center [80, 180] width 5 height 5
click at [93, 245] on button "Choose selected" at bounding box center [105, 251] width 58 height 16
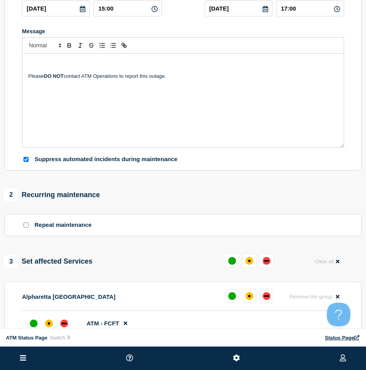
scroll to position [196, 0]
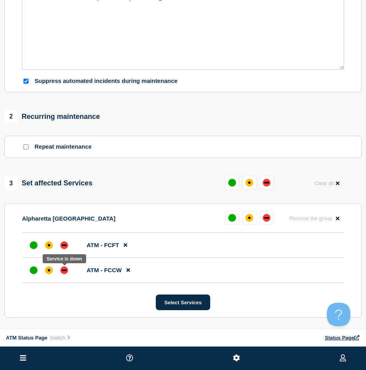
click at [65, 267] on div at bounding box center [64, 270] width 14 height 14
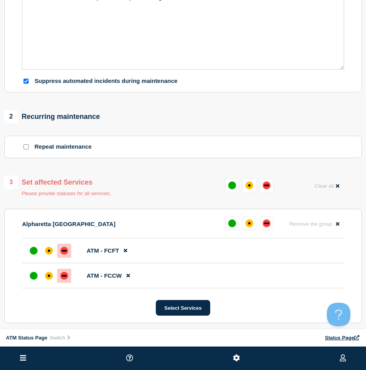
drag, startPoint x: 61, startPoint y: 240, endPoint x: 63, endPoint y: 255, distance: 15.4
click at [62, 238] on div "Alpharetta GA Remove the group Remove" at bounding box center [183, 227] width 322 height 22
click at [61, 252] on div "down" at bounding box center [64, 251] width 8 height 8
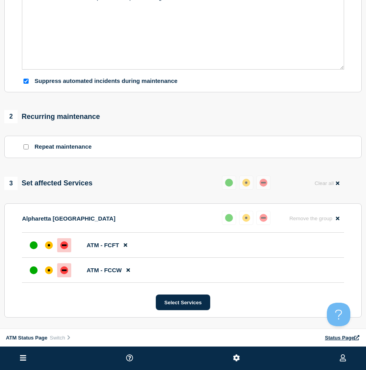
click at [144, 202] on div "3 Set affected Services Reset Clear all Alpharetta [GEOGRAPHIC_DATA] Reset Remo…" at bounding box center [182, 247] width 357 height 142
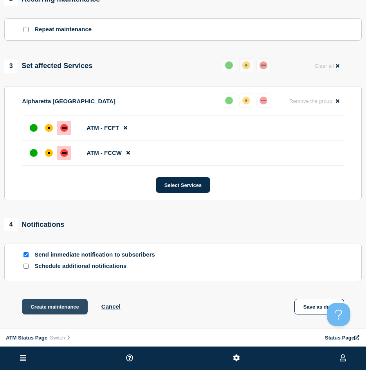
click at [40, 312] on button "Create maintenance" at bounding box center [55, 307] width 66 height 16
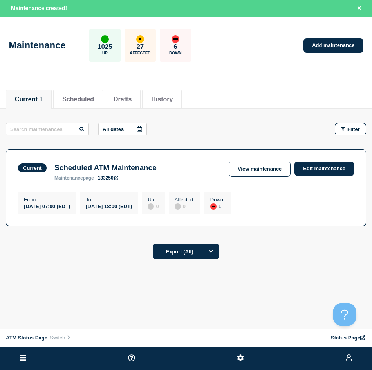
drag, startPoint x: 92, startPoint y: 101, endPoint x: 68, endPoint y: 230, distance: 131.0
click at [92, 101] on button "Scheduled" at bounding box center [78, 99] width 32 height 7
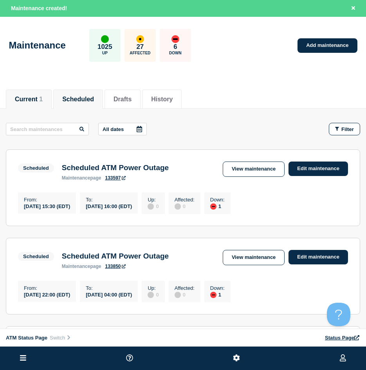
click at [22, 106] on li "Current 1" at bounding box center [29, 99] width 46 height 19
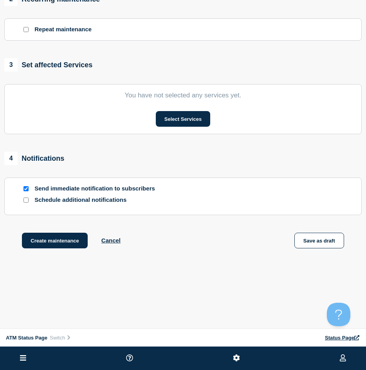
scroll to position [117, 0]
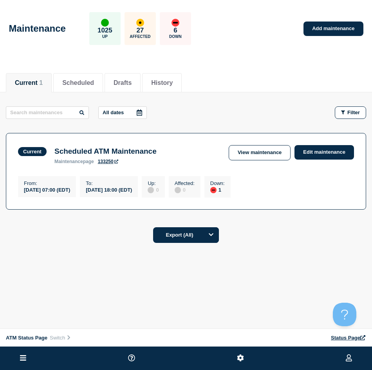
click at [25, 83] on button "Current 1" at bounding box center [29, 82] width 28 height 7
click at [16, 367] on ul at bounding box center [186, 358] width 372 height 23
drag, startPoint x: 16, startPoint y: 367, endPoint x: 23, endPoint y: 361, distance: 9.4
click at [16, 367] on ul at bounding box center [186, 358] width 372 height 23
click at [23, 360] on icon at bounding box center [23, 357] width 6 height 5
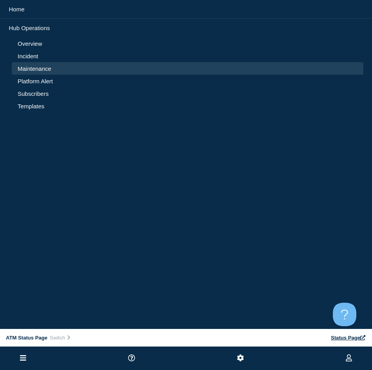
click at [34, 56] on link "Incident" at bounding box center [188, 56] width 340 height 7
